Goal: Information Seeking & Learning: Understand process/instructions

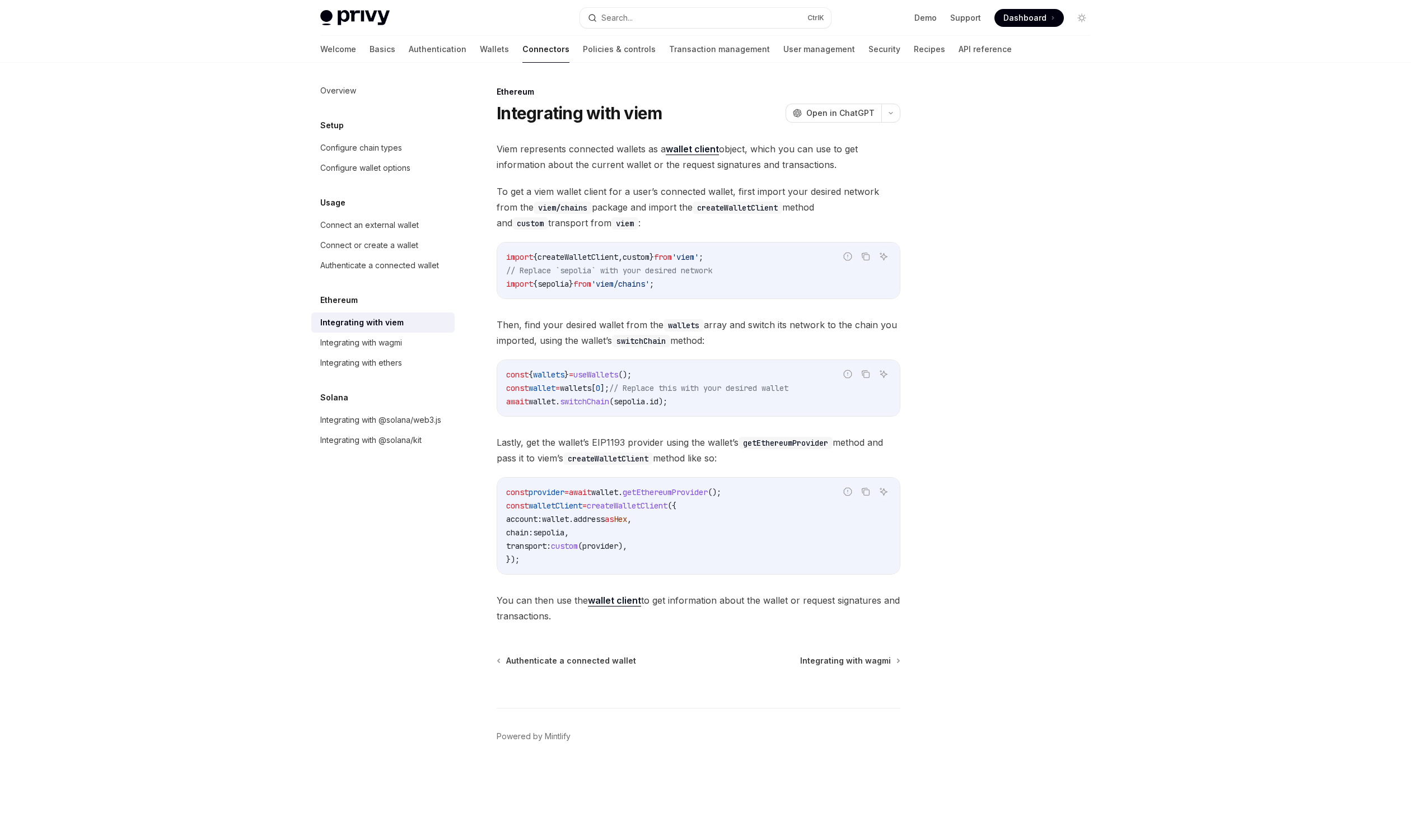
click at [392, 356] on link "Integrating with ethers" at bounding box center [383, 363] width 143 height 20
type textarea "*"
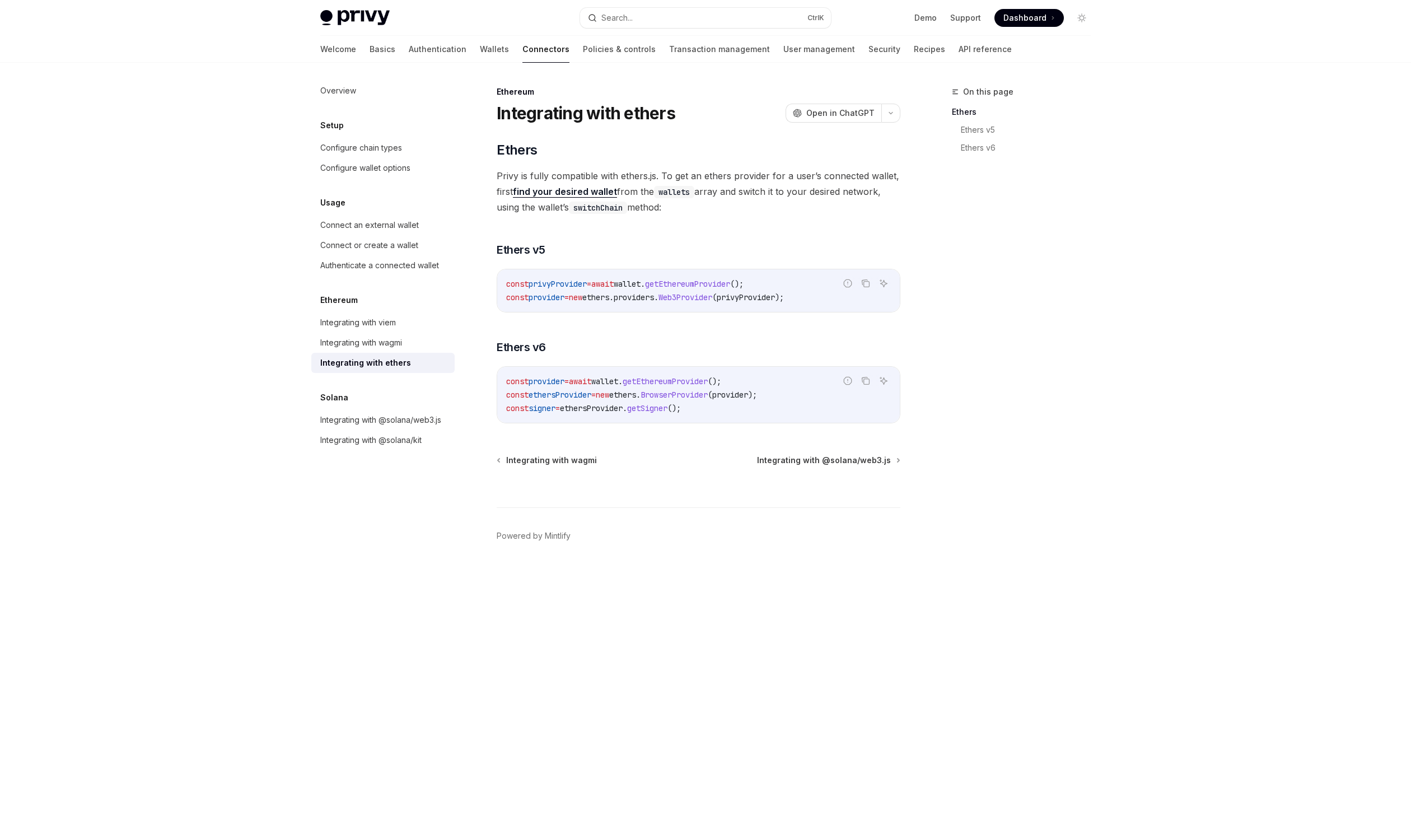
click at [579, 412] on span "ethersProvider" at bounding box center [592, 408] width 63 height 10
click at [668, 410] on span "getSigner" at bounding box center [648, 408] width 40 height 10
click at [723, 411] on code "const provider = await wallet . getEthereumProvider (); const ethersProvider = …" at bounding box center [698, 395] width 385 height 40
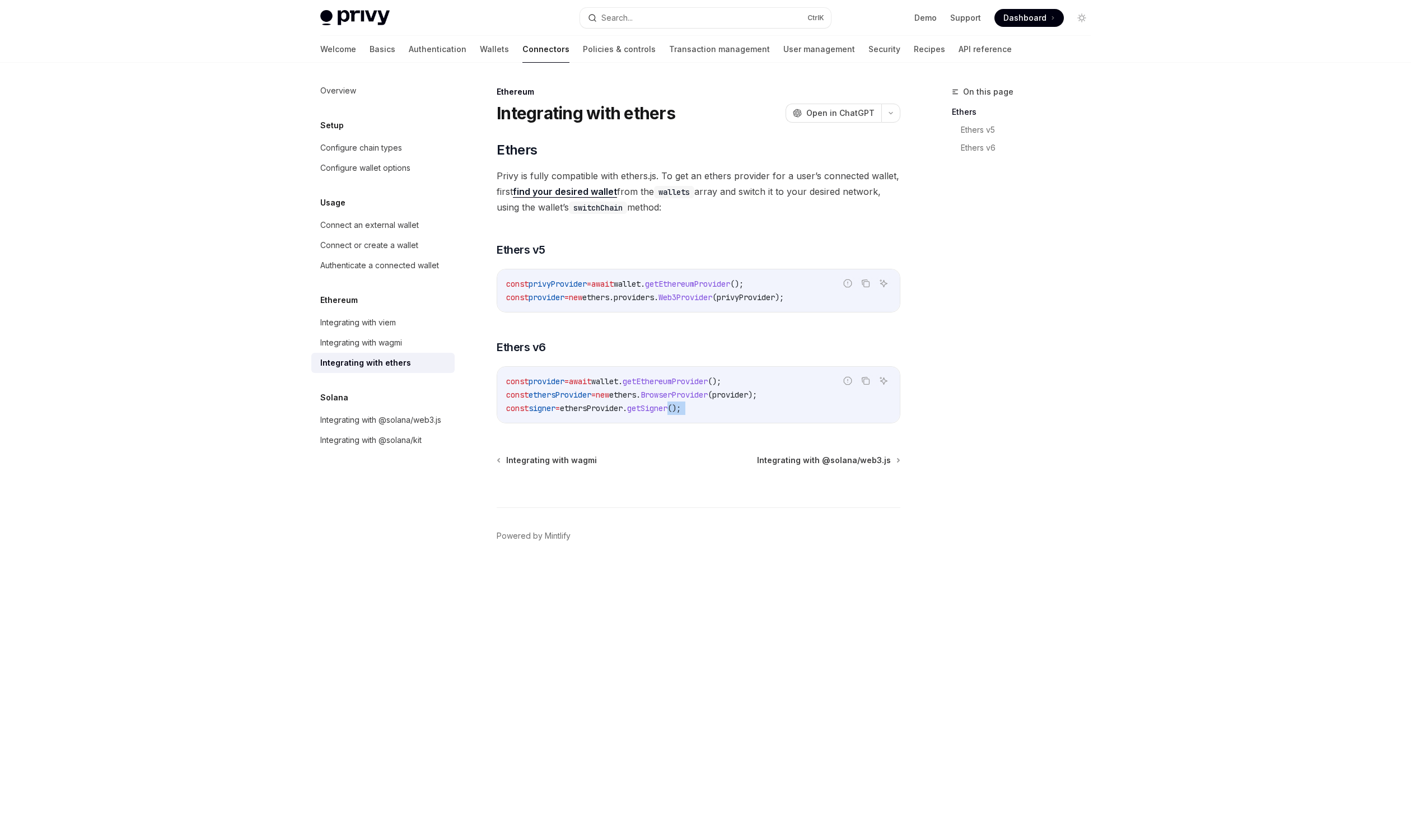
click at [723, 411] on code "const provider = await wallet . getEthereumProvider (); const ethersProvider = …" at bounding box center [698, 395] width 385 height 40
click at [667, 393] on span "BrowserProvider" at bounding box center [674, 395] width 67 height 10
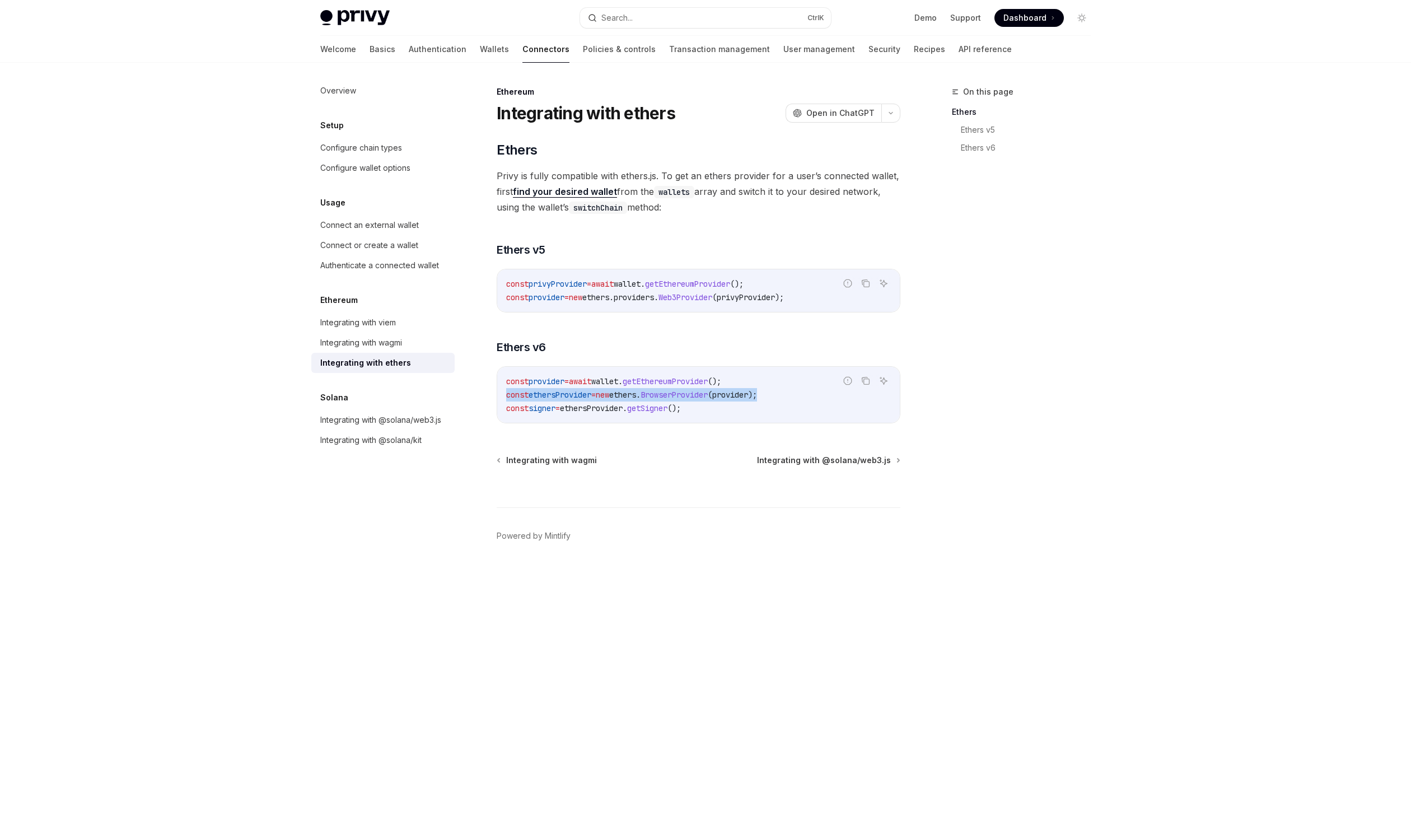
click at [667, 393] on span "BrowserProvider" at bounding box center [674, 395] width 67 height 10
click at [650, 297] on span "providers" at bounding box center [634, 297] width 40 height 10
copy code "const provider = new ethers . providers . Web3Provider ( privyProvider );"
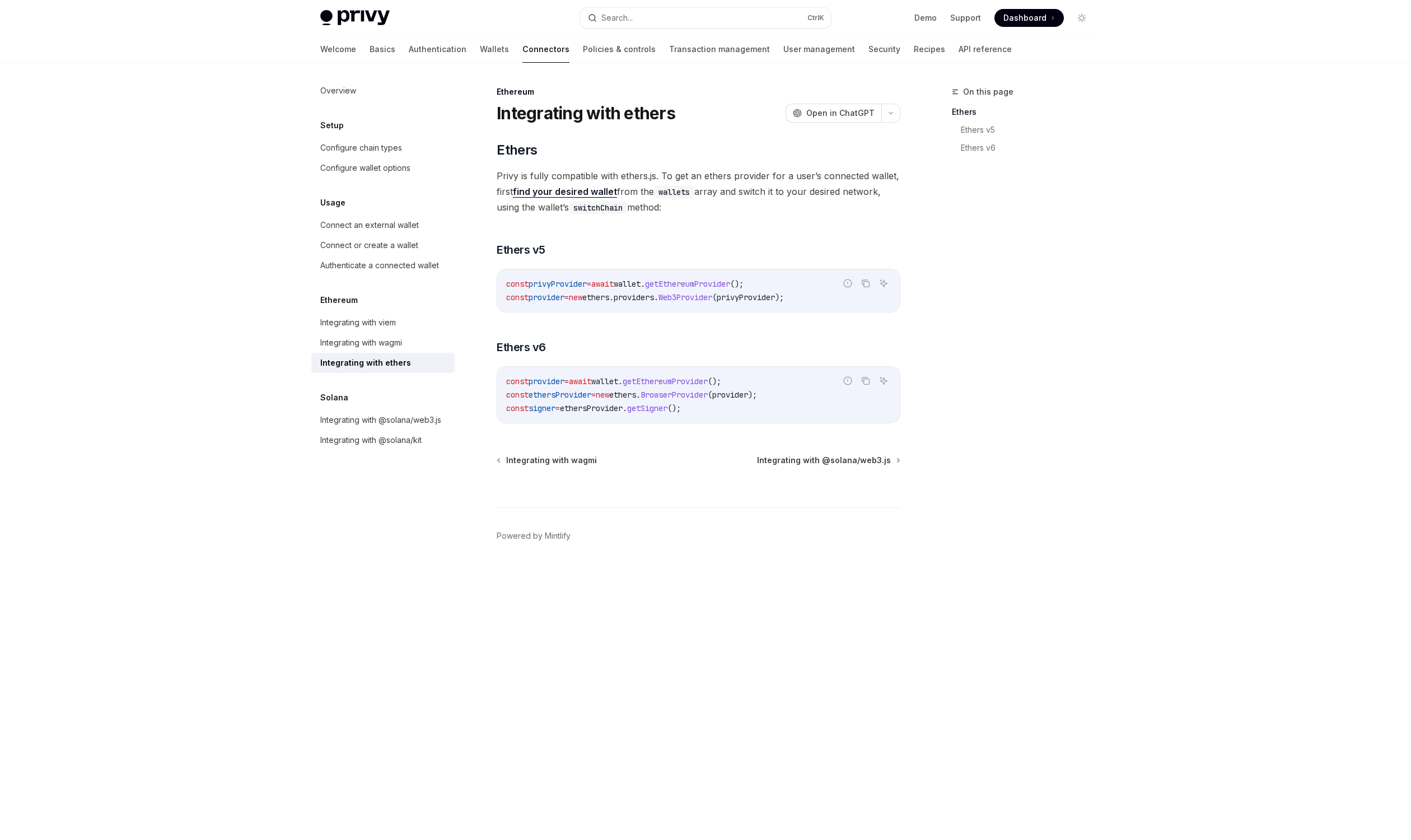
click at [831, 562] on footer "Powered by Mintlify" at bounding box center [698, 556] width 404 height 97
click at [674, 279] on span "getEthereumProvider" at bounding box center [688, 284] width 85 height 10
copy span "const privyProvider = await wallet . getEthereumProvider ();"
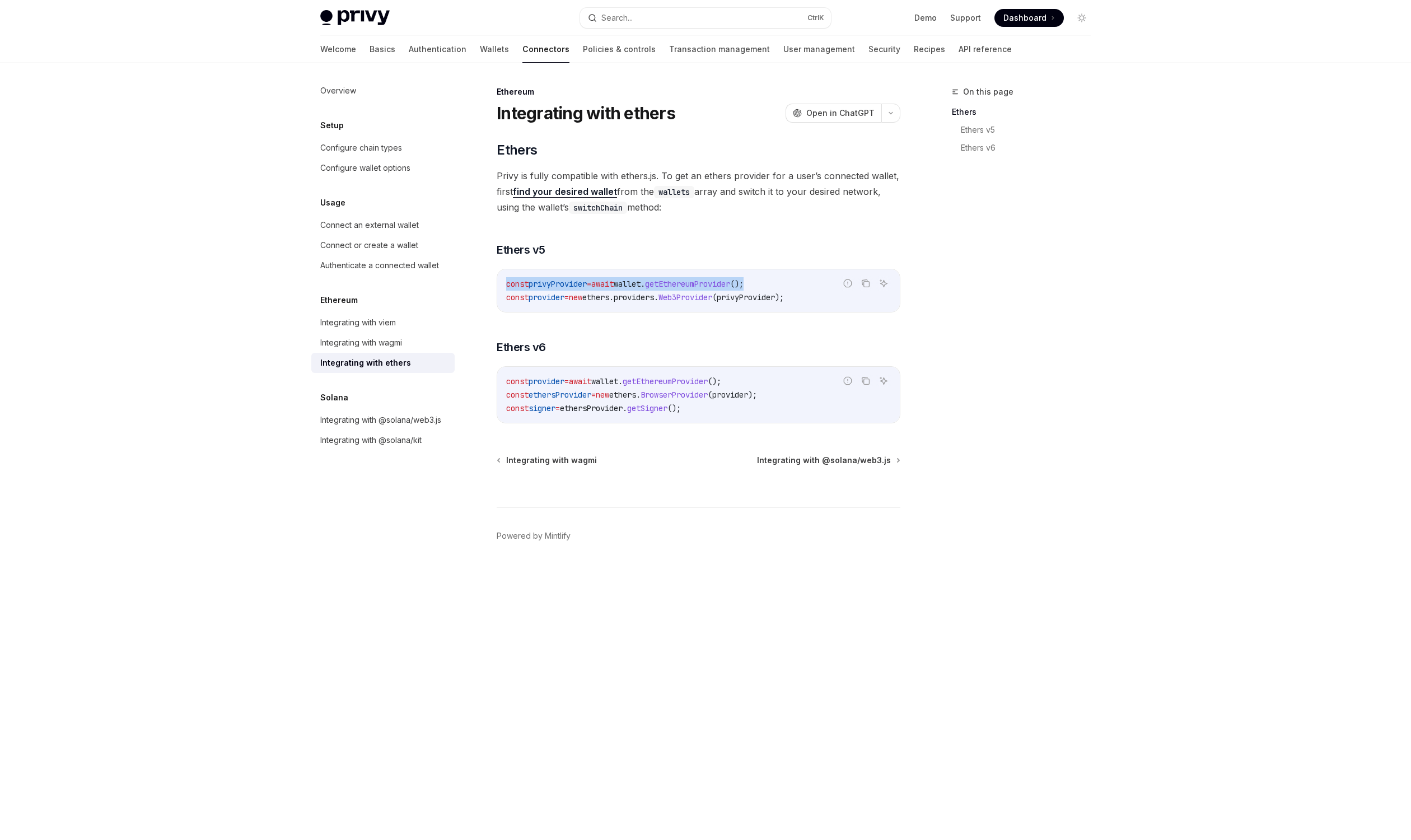
copy span "const privyProvider = await wallet . getEthereumProvider ();"
